Goal: Find specific page/section: Find specific page/section

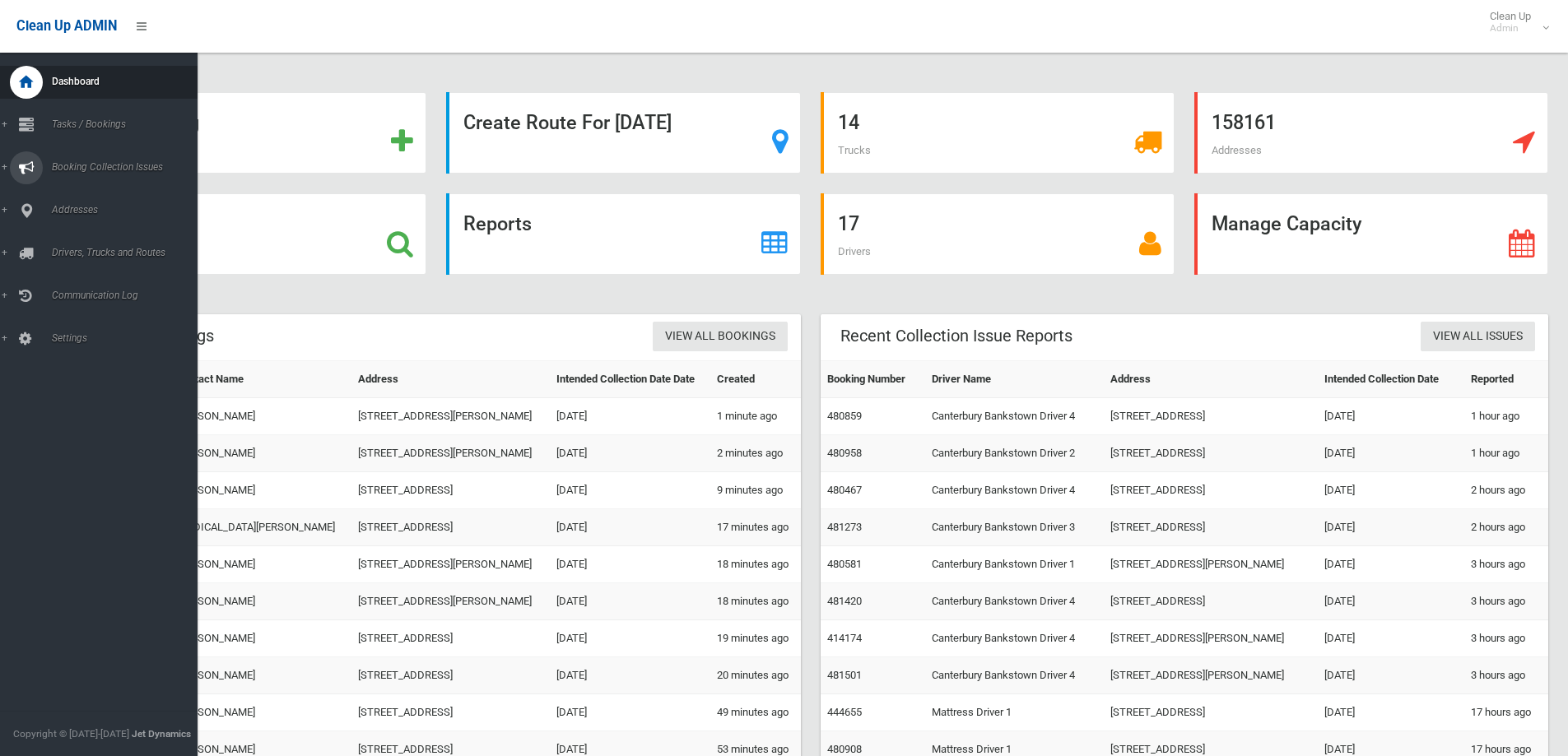
click at [72, 165] on span "Booking Collection Issues" at bounding box center [129, 166] width 163 height 11
click at [130, 169] on span "Booking Collection Issues" at bounding box center [129, 166] width 163 height 11
click at [110, 168] on span "Booking Collection Issues" at bounding box center [129, 166] width 163 height 11
click at [123, 171] on span "Booking Collection Issues" at bounding box center [129, 166] width 163 height 11
click at [117, 162] on span "Booking Collection Issues" at bounding box center [129, 166] width 163 height 11
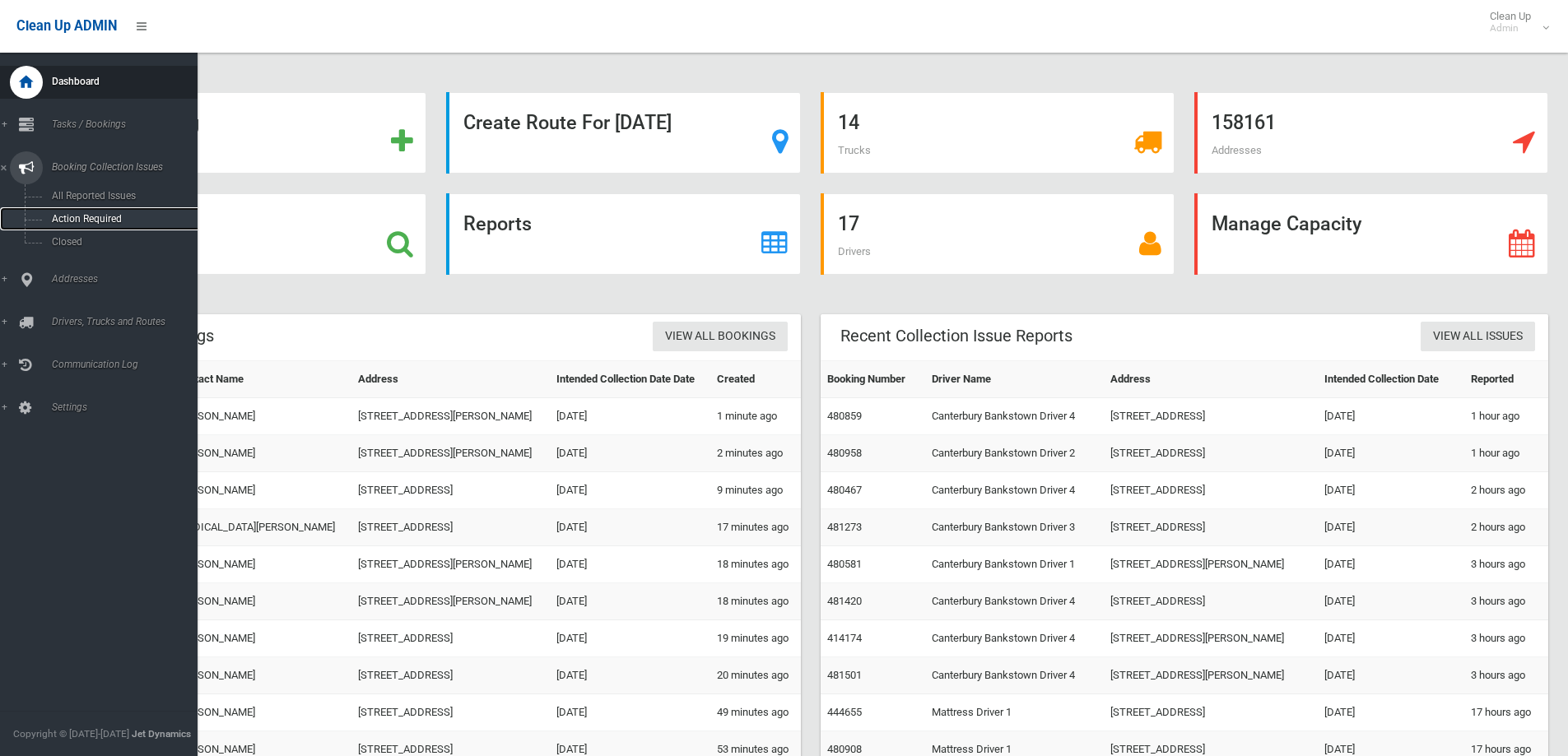
click at [108, 215] on span "Action Required" at bounding box center [122, 219] width 149 height 11
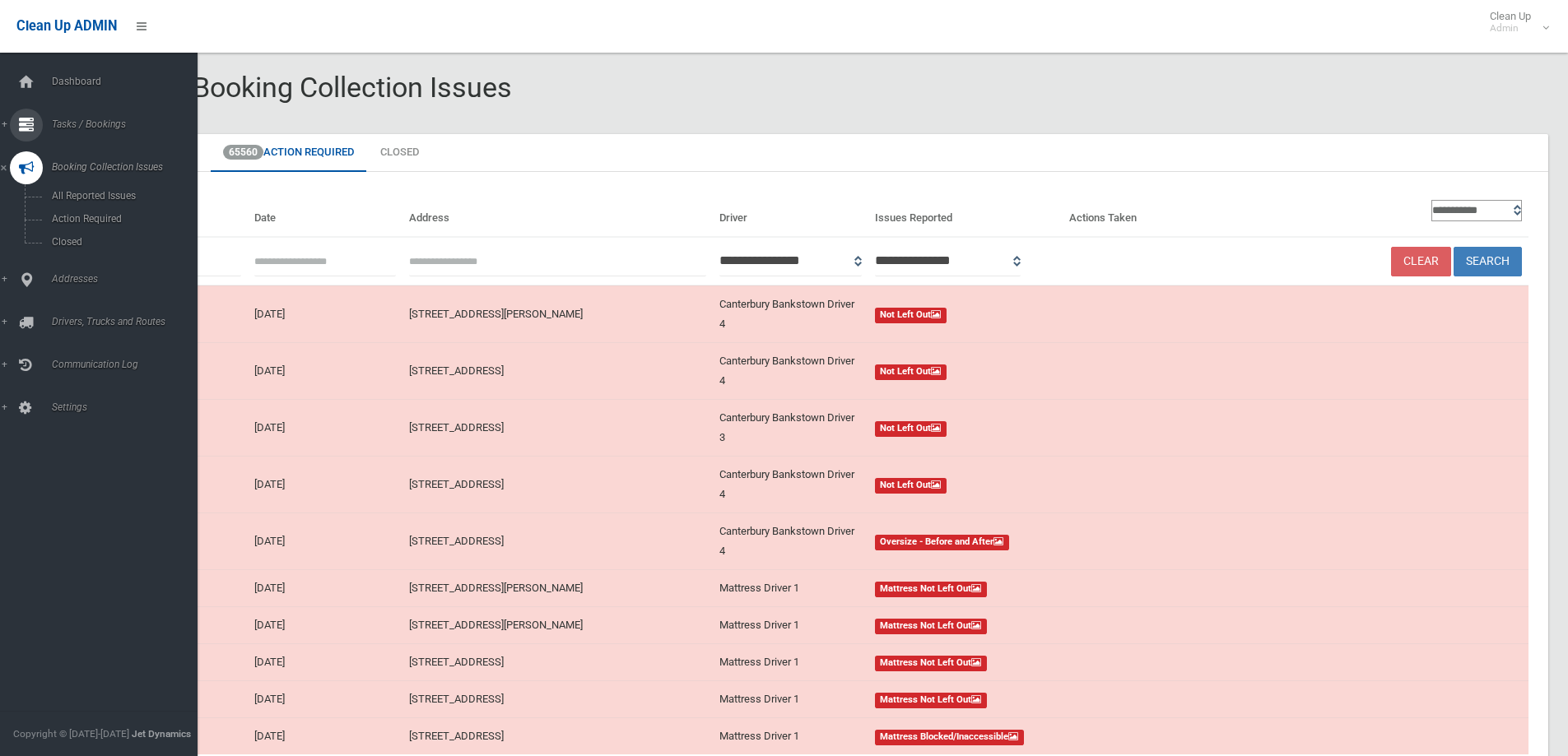
click at [80, 124] on span "Tasks / Bookings" at bounding box center [129, 123] width 163 height 11
click at [65, 243] on span "Search" at bounding box center [122, 244] width 149 height 11
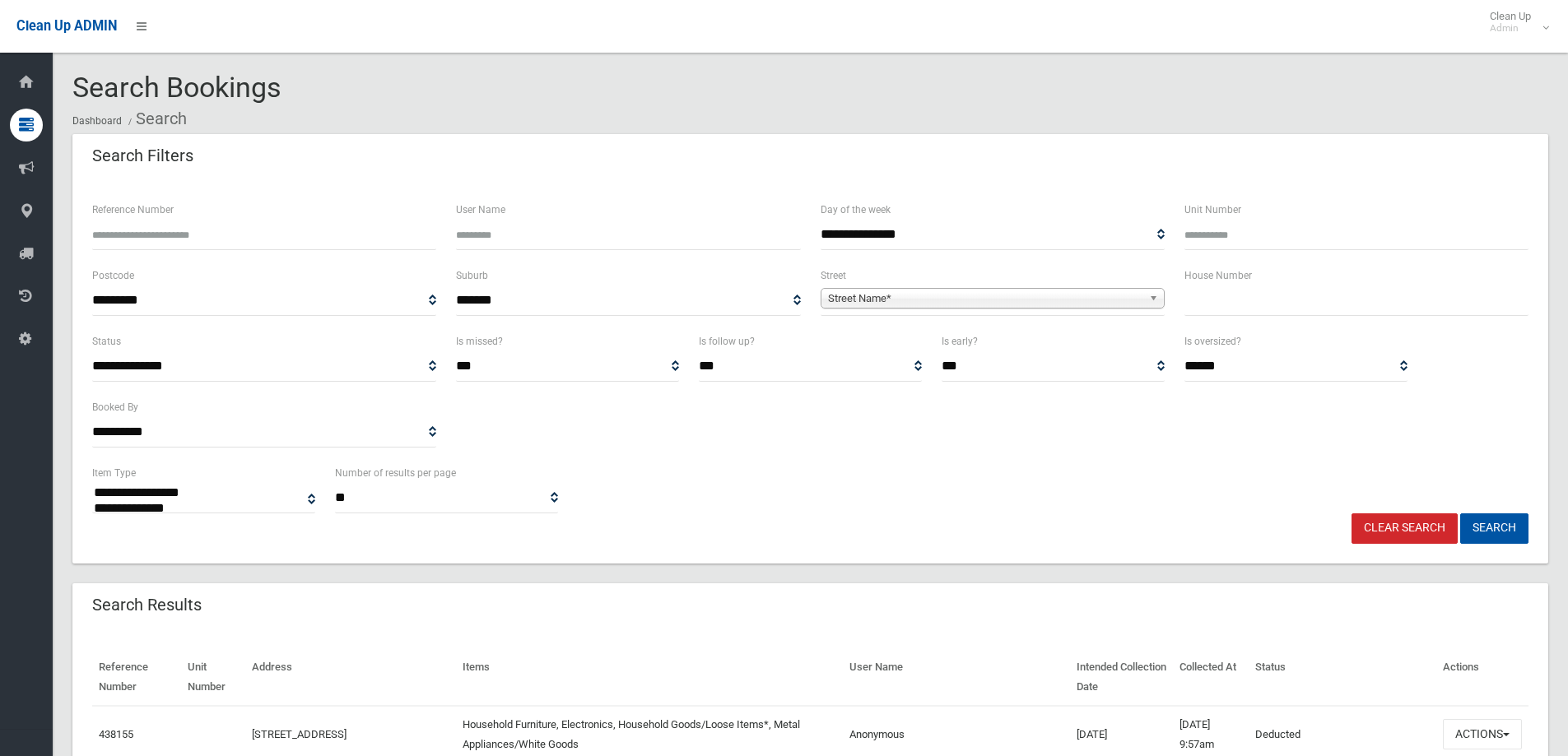
select select
